Goal: Complete application form

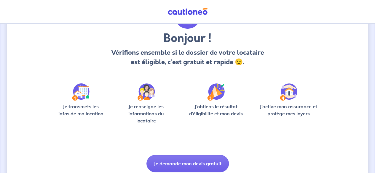
scroll to position [65, 0]
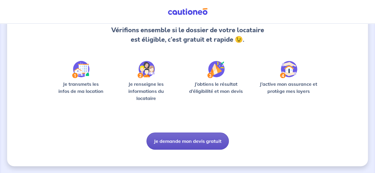
click at [184, 146] on button "Je demande mon devis gratuit" at bounding box center [187, 141] width 82 height 17
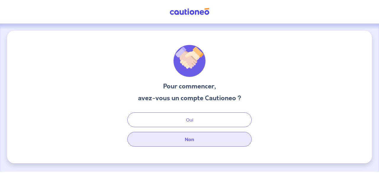
click at [181, 144] on button "Non" at bounding box center [189, 139] width 124 height 15
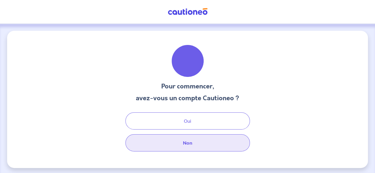
click at [222, 148] on button "Non" at bounding box center [187, 142] width 124 height 17
